Goal: Book appointment/travel/reservation

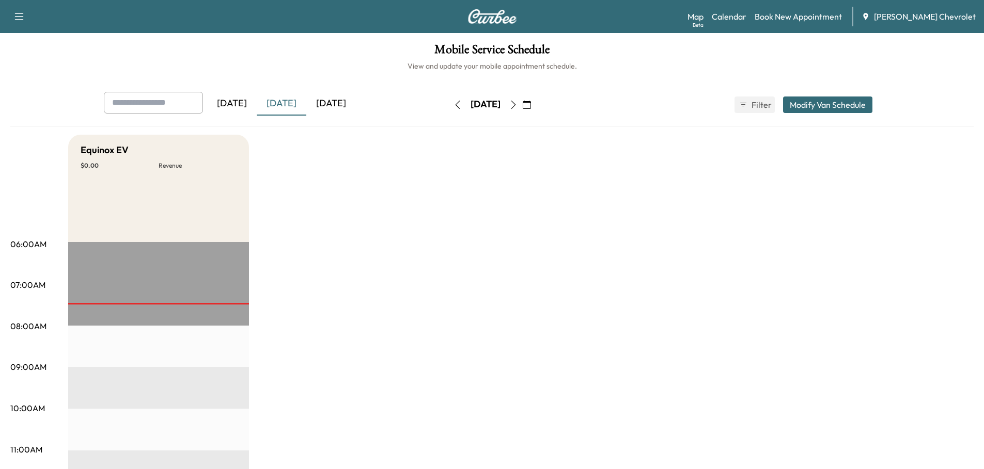
click at [326, 104] on div "[DATE]" at bounding box center [331, 104] width 50 height 24
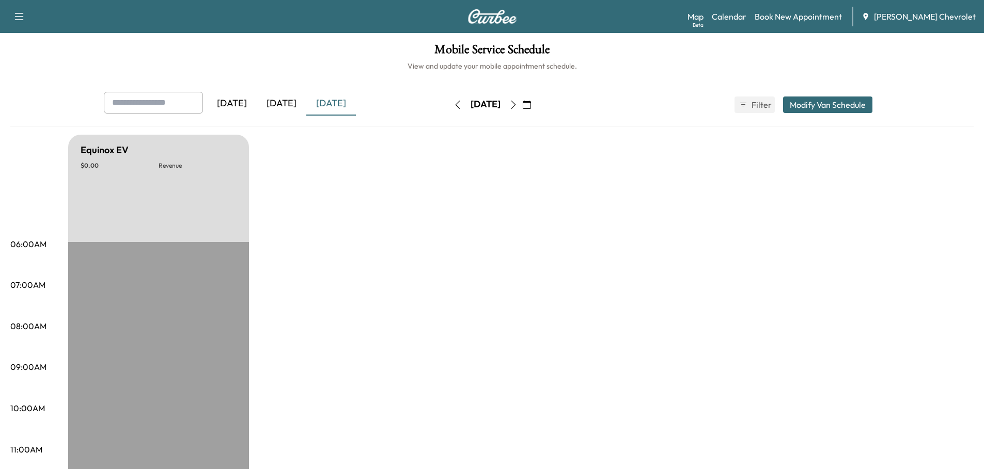
click at [290, 105] on div "[DATE]" at bounding box center [282, 104] width 50 height 24
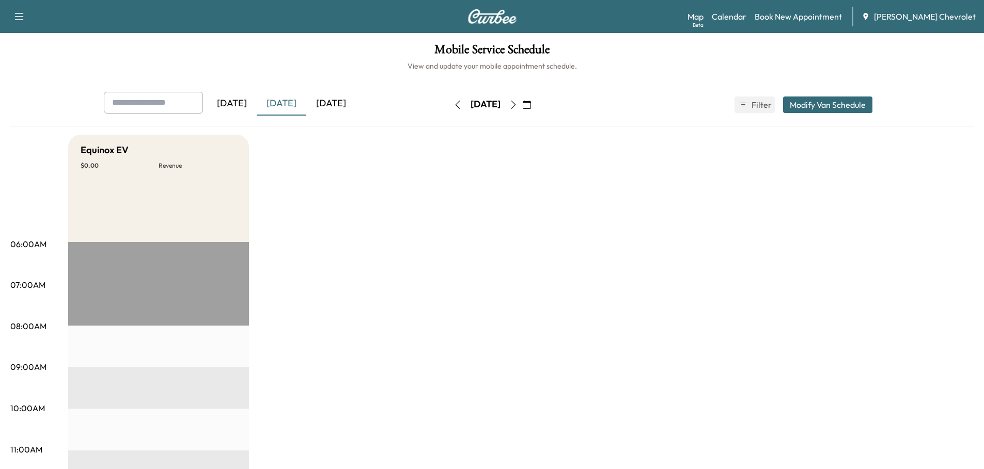
click at [337, 101] on div "[DATE]" at bounding box center [331, 104] width 50 height 24
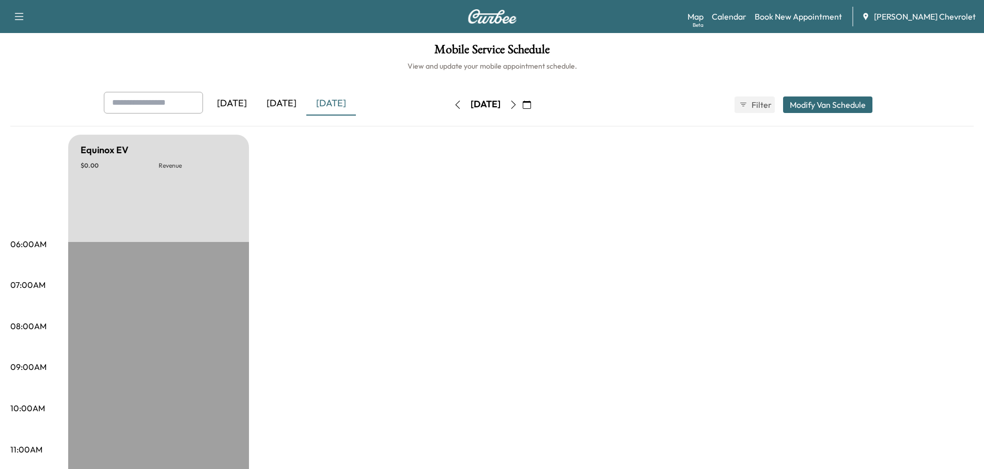
click at [336, 100] on div "[DATE]" at bounding box center [331, 104] width 50 height 24
click at [531, 104] on icon "button" at bounding box center [527, 105] width 8 height 8
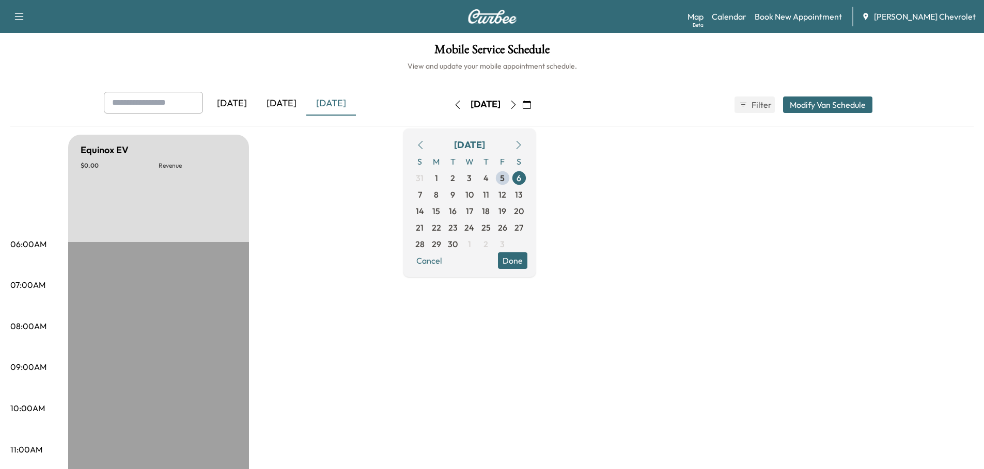
click at [438, 194] on span "8" at bounding box center [436, 194] width 5 height 12
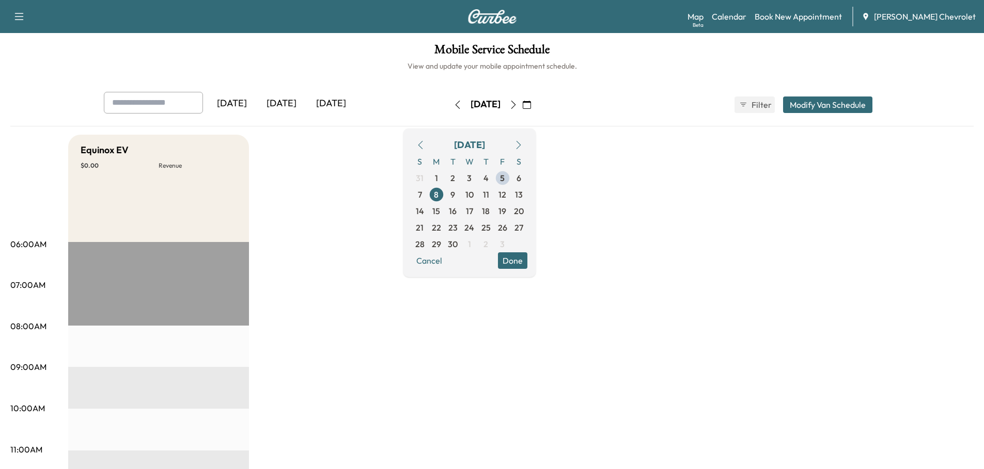
click at [455, 194] on span "9" at bounding box center [452, 194] width 5 height 12
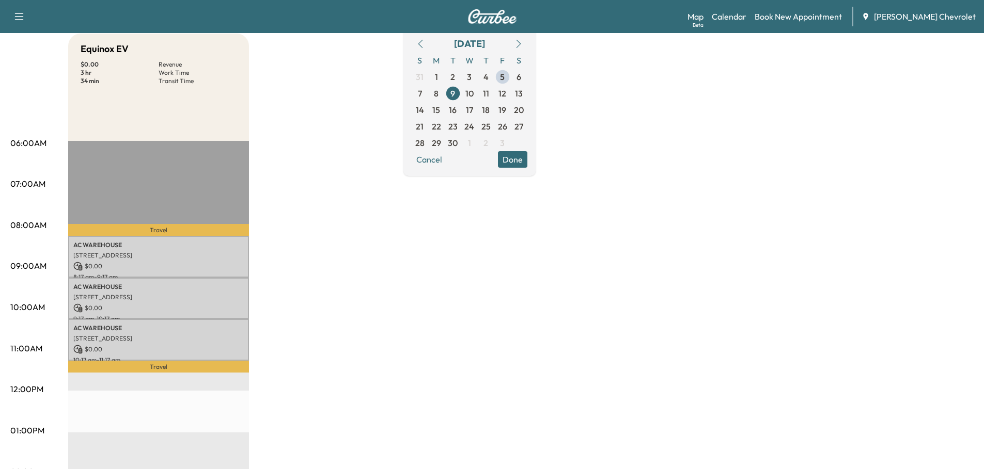
scroll to position [103, 0]
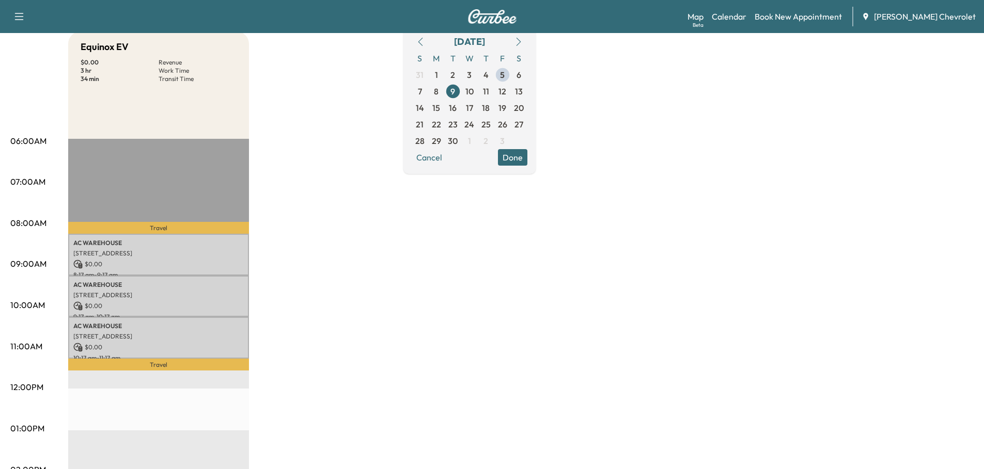
click at [474, 92] on span "10" at bounding box center [469, 91] width 8 height 12
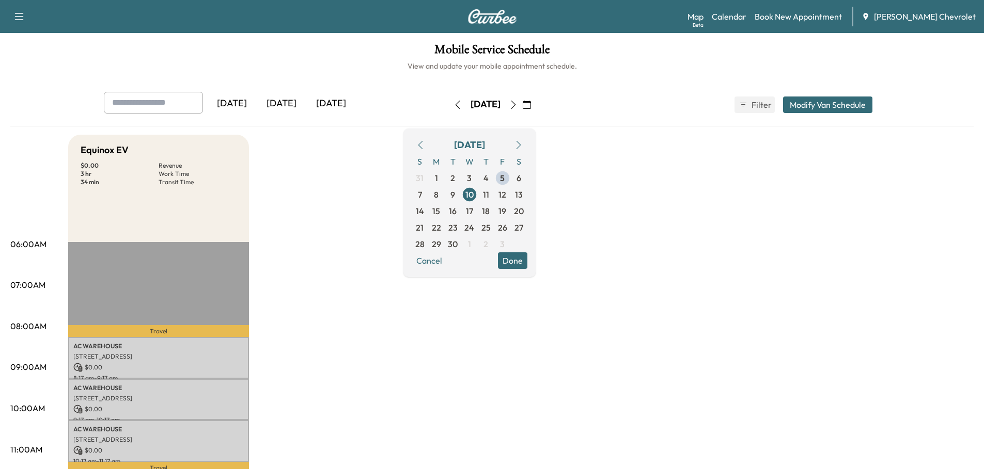
click at [455, 195] on span "9" at bounding box center [452, 194] width 5 height 12
click at [474, 194] on span "10" at bounding box center [469, 194] width 8 height 12
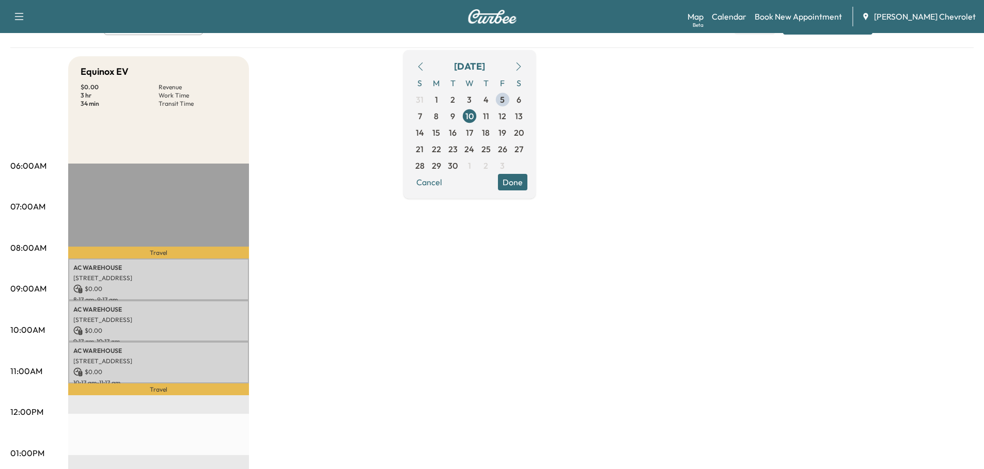
scroll to position [103, 0]
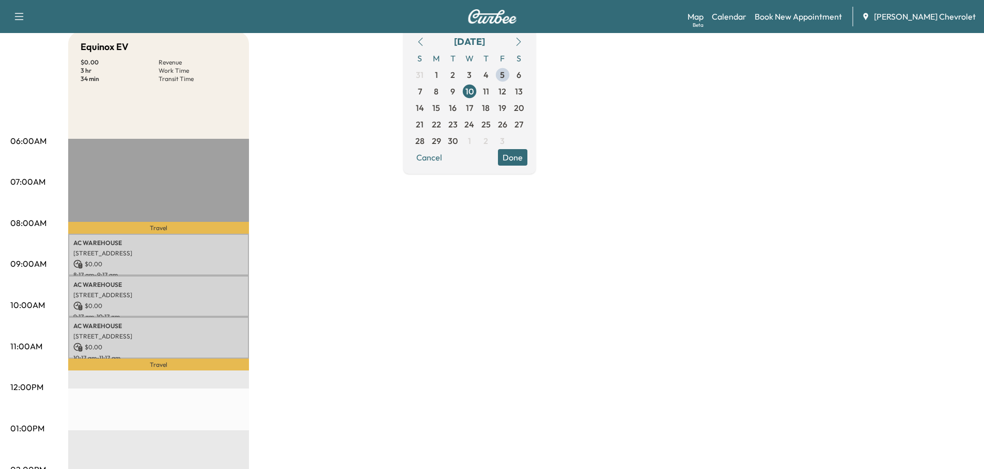
click at [489, 90] on span "11" at bounding box center [486, 91] width 6 height 12
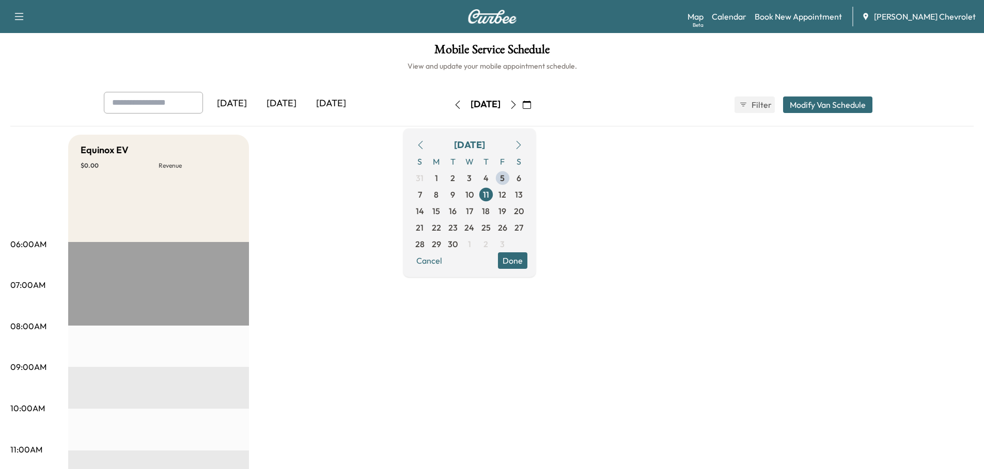
click at [291, 111] on div "[DATE]" at bounding box center [282, 104] width 50 height 24
